Goal: Task Accomplishment & Management: Use online tool/utility

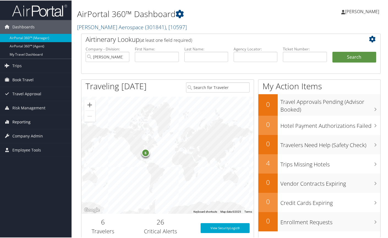
click at [24, 122] on span "Reporting" at bounding box center [21, 121] width 18 height 14
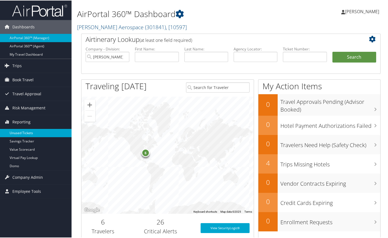
click at [28, 131] on link "Unused Tickets" at bounding box center [36, 132] width 72 height 8
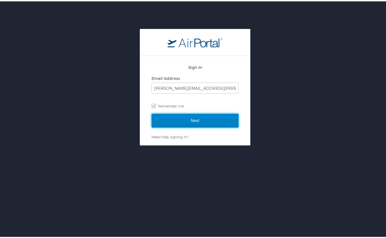
click at [185, 119] on input "Next" at bounding box center [195, 119] width 87 height 14
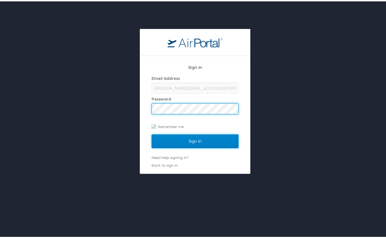
click at [191, 141] on input "Sign In" at bounding box center [195, 140] width 87 height 14
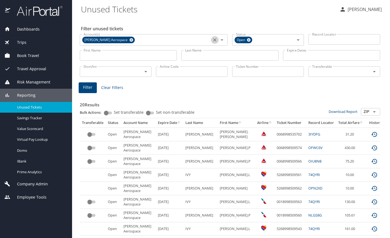
drag, startPoint x: 213, startPoint y: 39, endPoint x: 195, endPoint y: 45, distance: 18.9
click at [213, 39] on icon "Clear" at bounding box center [215, 40] width 6 height 6
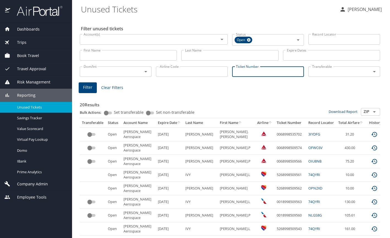
paste input "0018999938700"
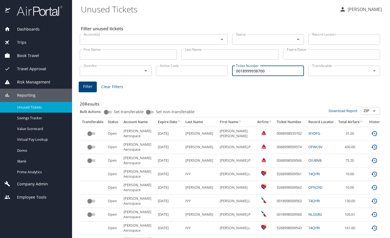
type input "0018999938700"
click at [90, 89] on span "Filter" at bounding box center [87, 86] width 9 height 7
